Goal: Navigation & Orientation: Find specific page/section

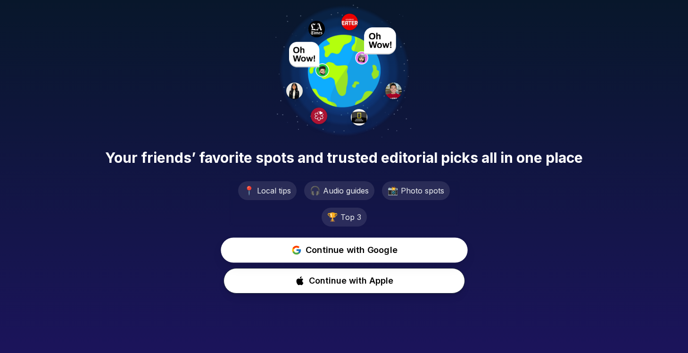
click at [346, 255] on span "Continue with Google" at bounding box center [351, 250] width 92 height 14
click at [355, 251] on span "Continue with Google" at bounding box center [351, 250] width 93 height 14
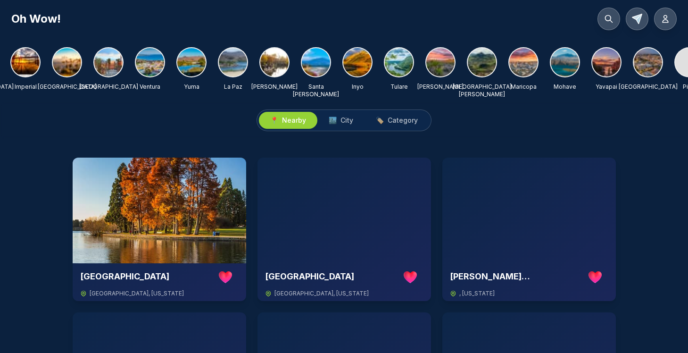
scroll to position [0, 478]
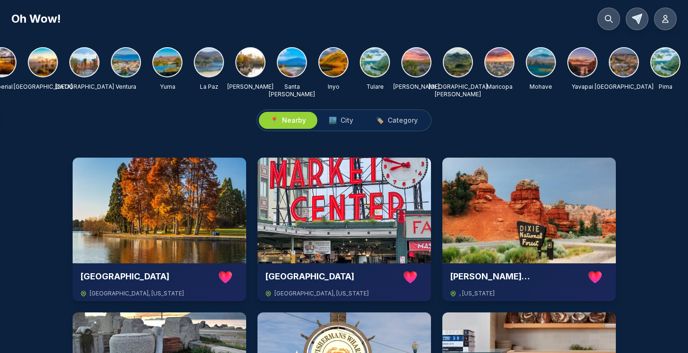
click at [665, 62] on img at bounding box center [666, 62] width 28 height 28
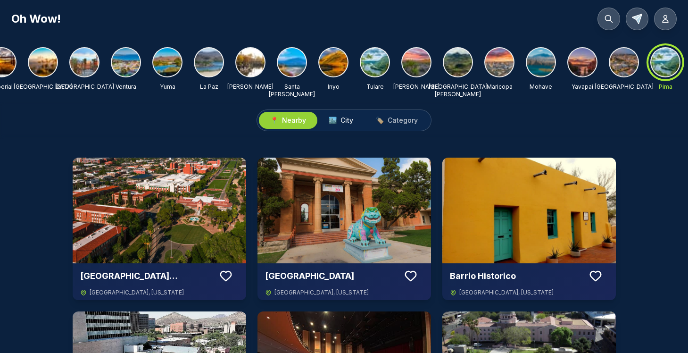
click at [341, 117] on span "City" at bounding box center [347, 120] width 13 height 9
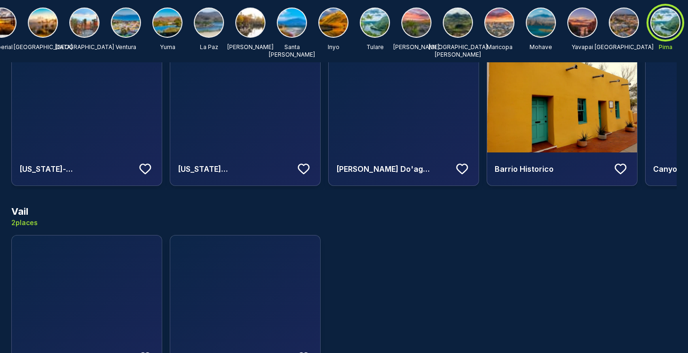
scroll to position [908, 0]
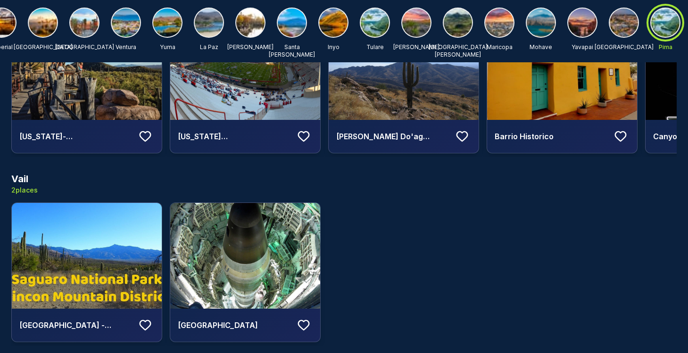
click at [625, 24] on img at bounding box center [624, 22] width 28 height 28
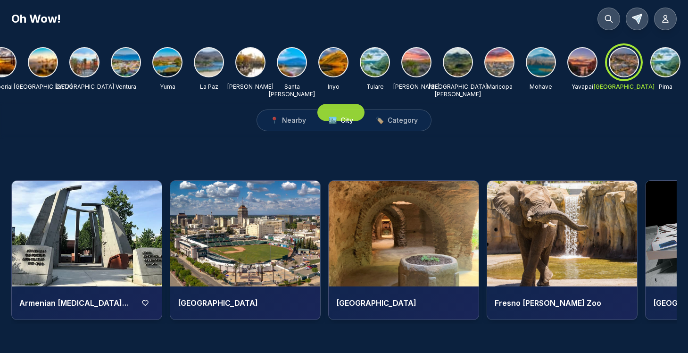
scroll to position [0, 478]
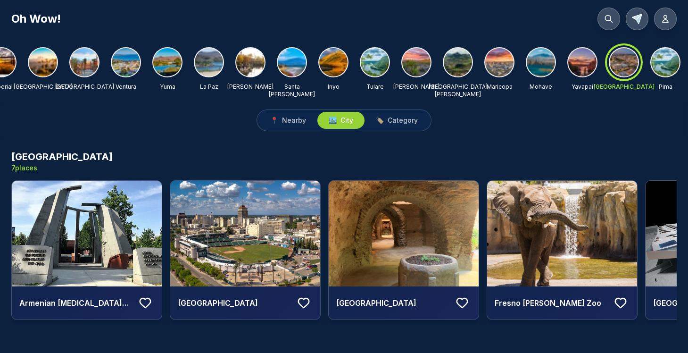
click at [578, 63] on img at bounding box center [583, 62] width 28 height 28
